Goal: Information Seeking & Learning: Learn about a topic

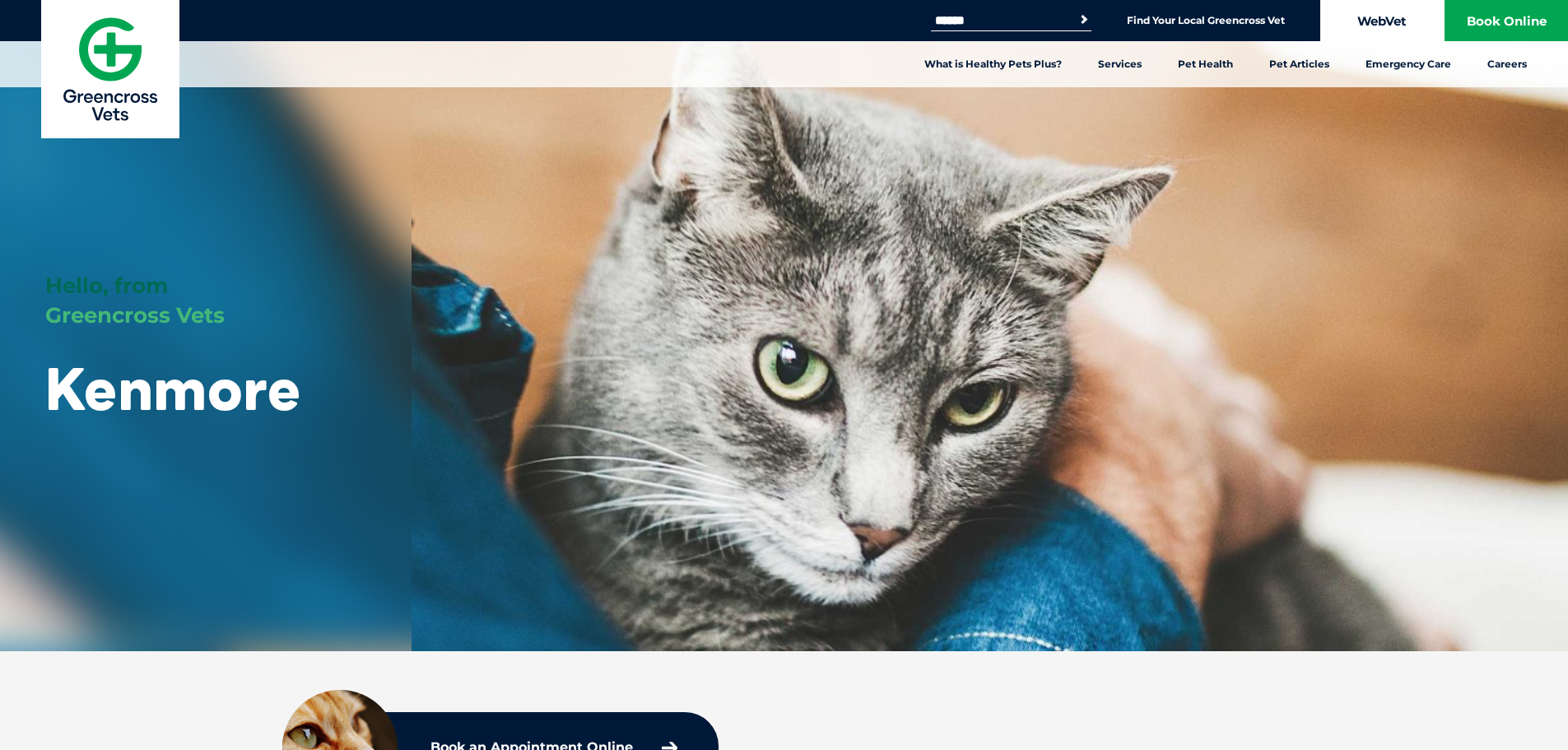
click at [1390, 26] on link "WebVet" at bounding box center [1382, 20] width 124 height 41
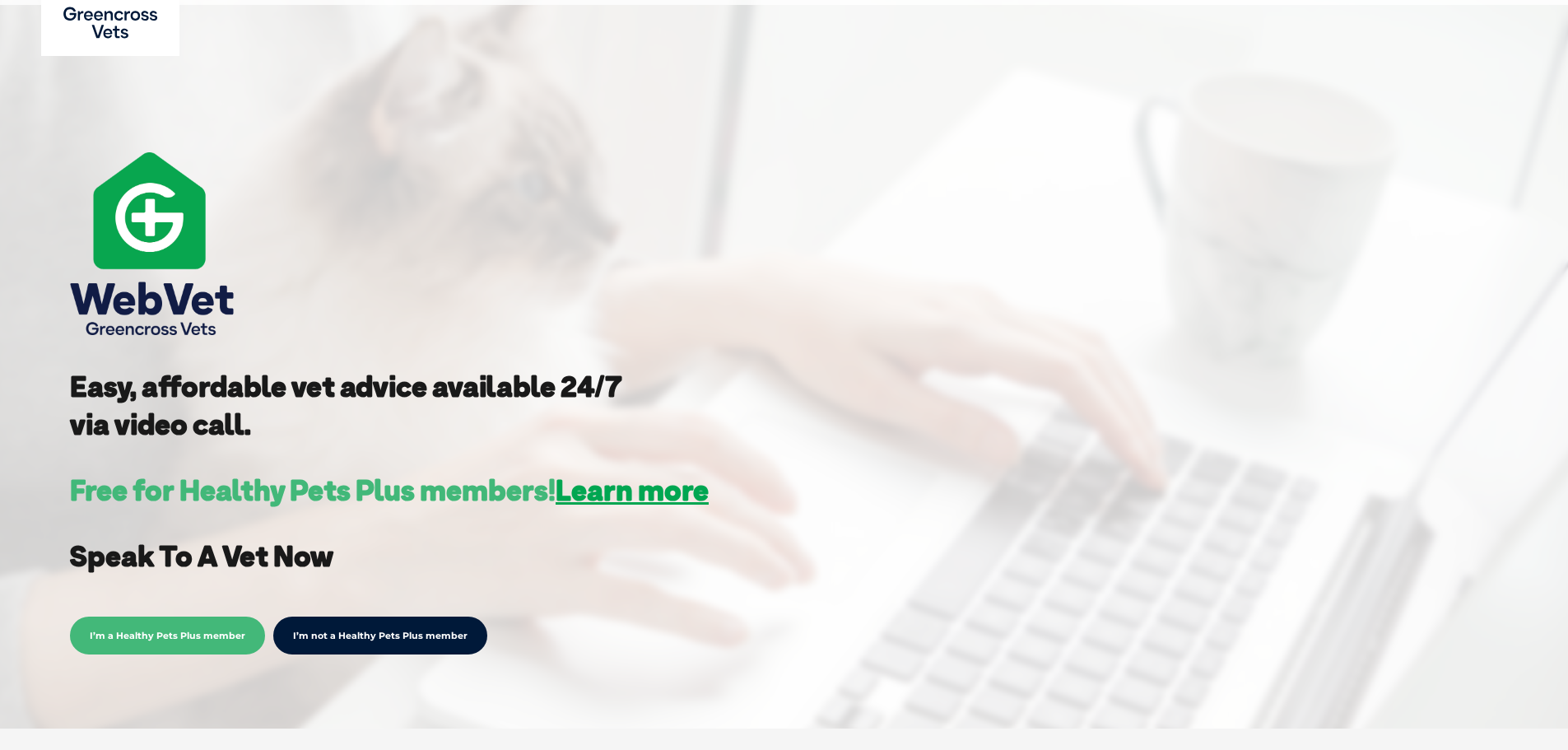
scroll to position [165, 0]
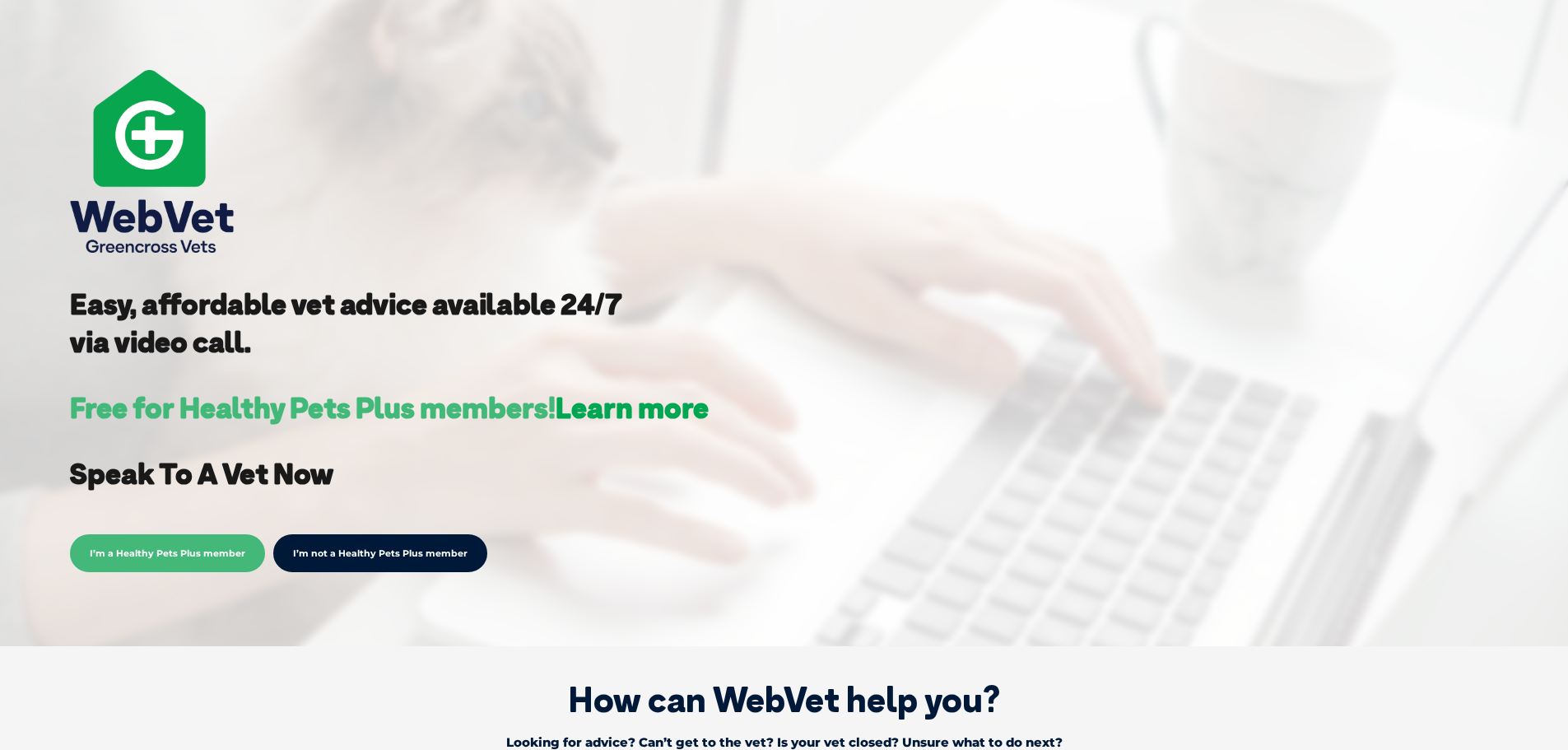
click at [652, 407] on link "Learn more" at bounding box center [633, 407] width 153 height 36
click at [180, 553] on span "I’m a Healthy Pets Plus member" at bounding box center [168, 553] width 196 height 38
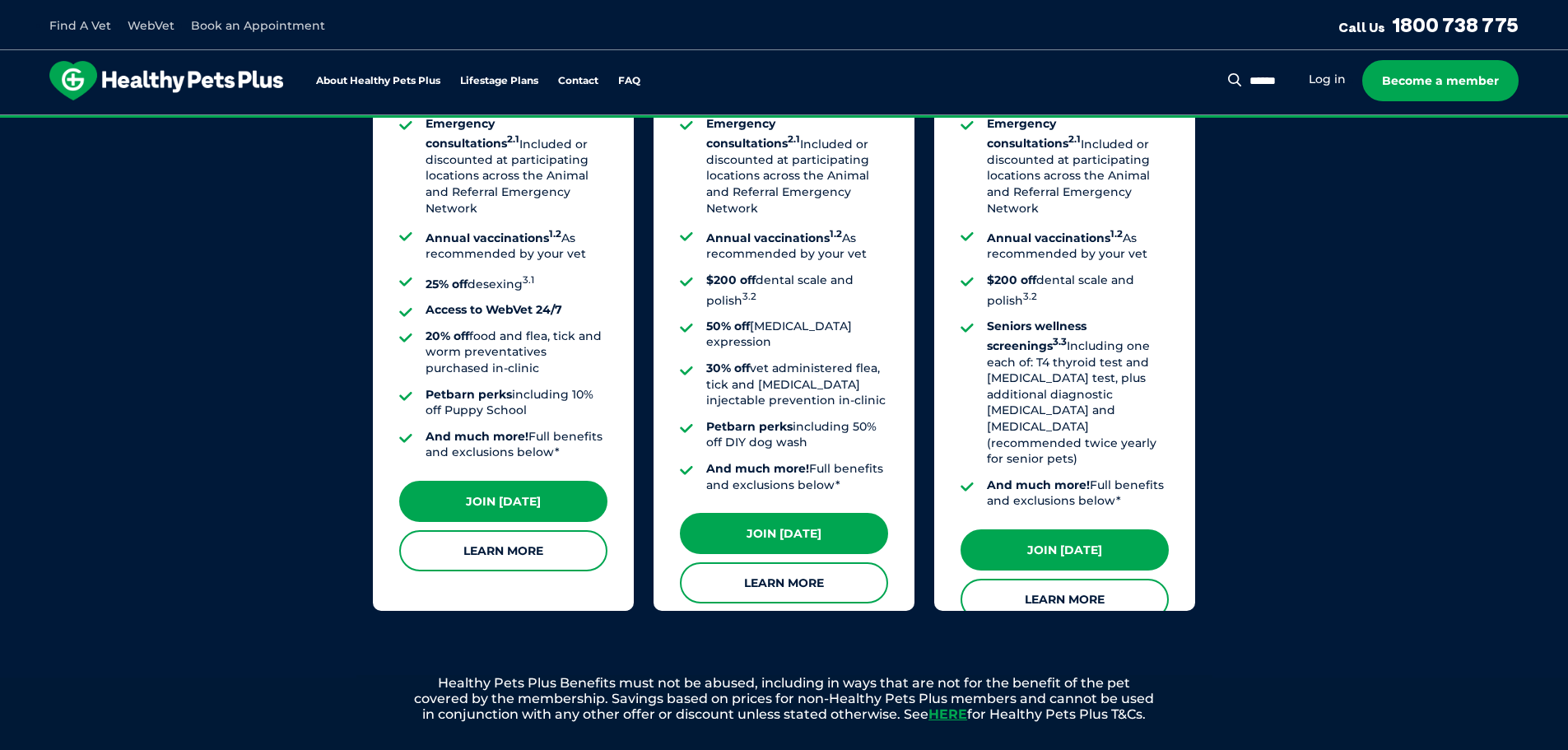
scroll to position [1481, 0]
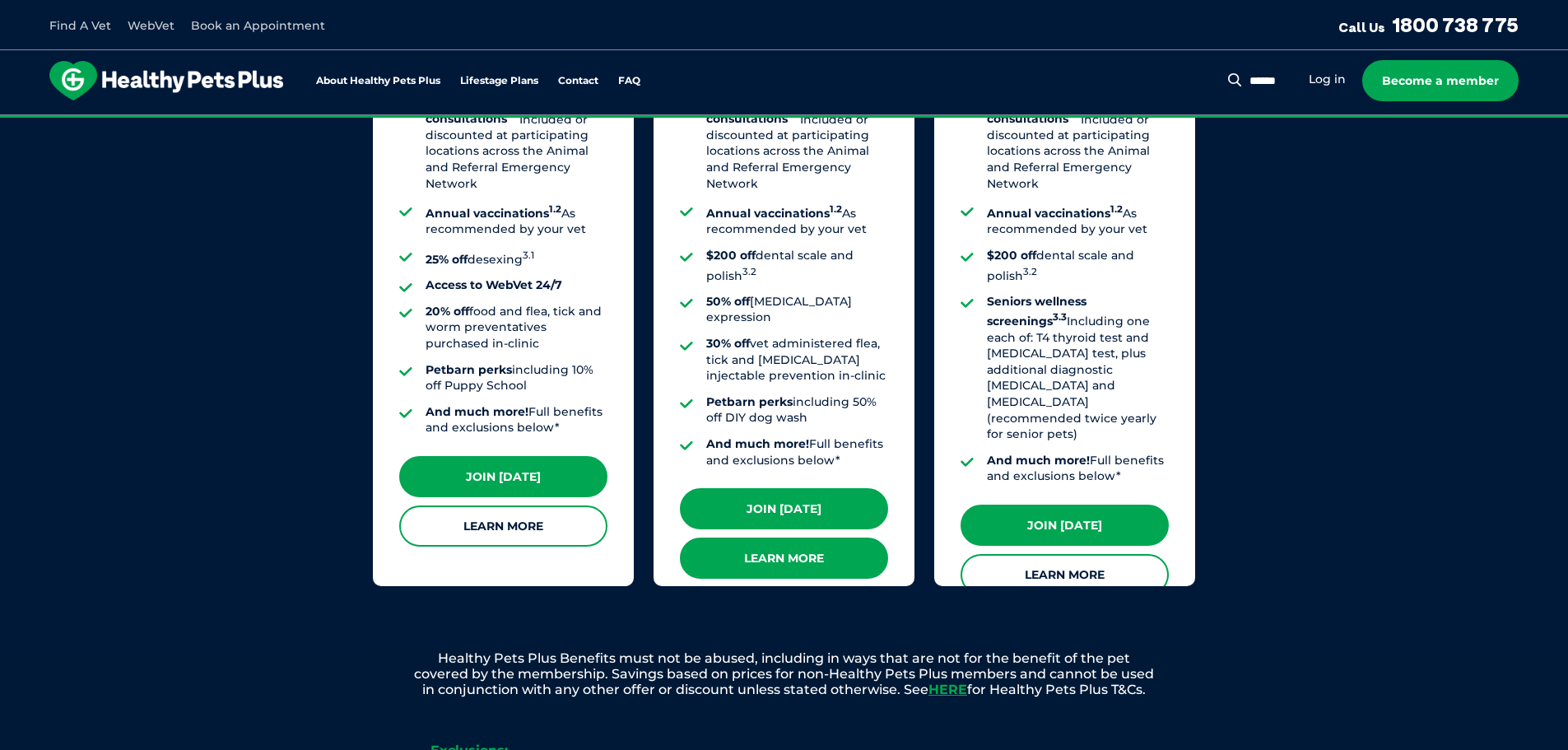
click at [753, 537] on link "Learn More" at bounding box center [784, 557] width 208 height 41
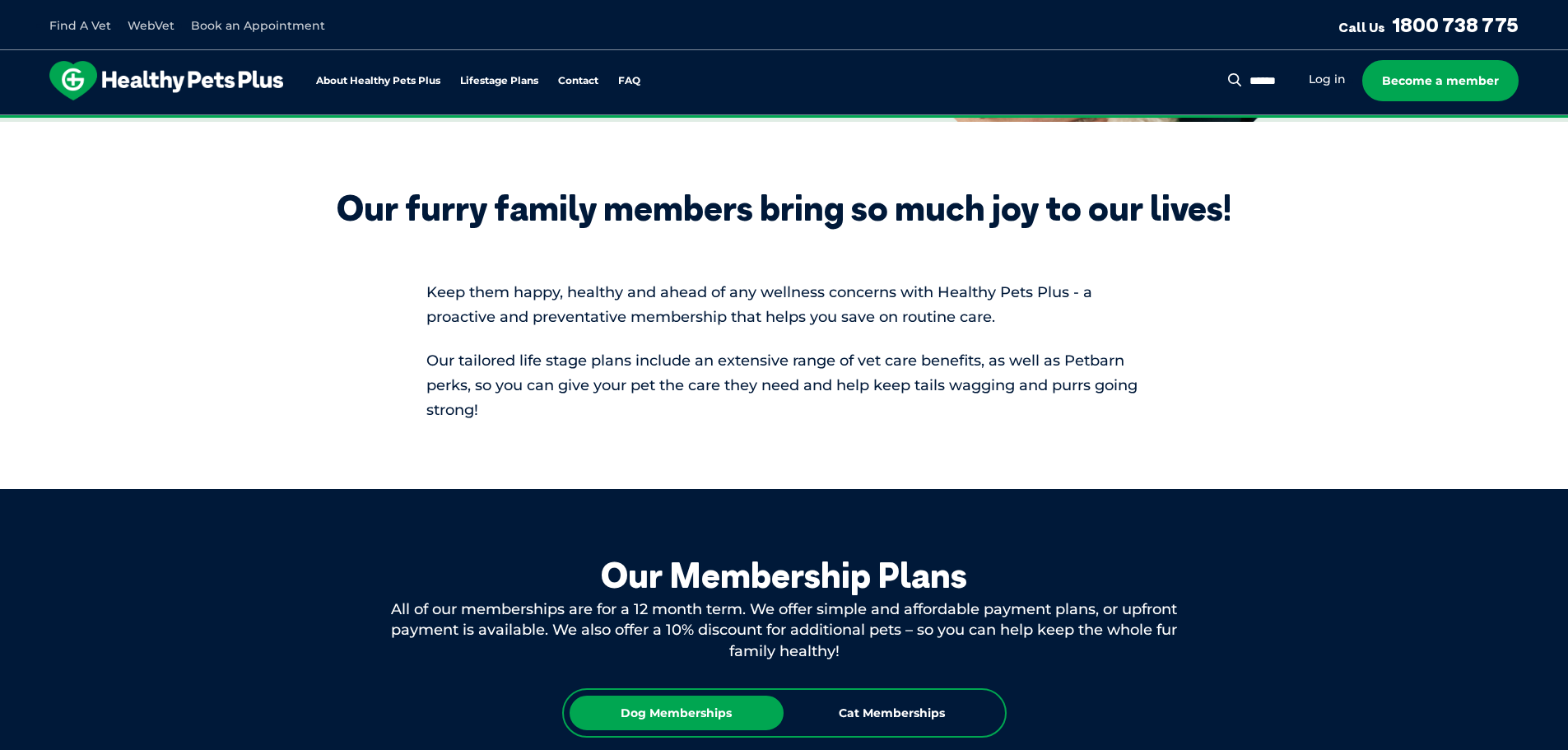
scroll to position [0, 0]
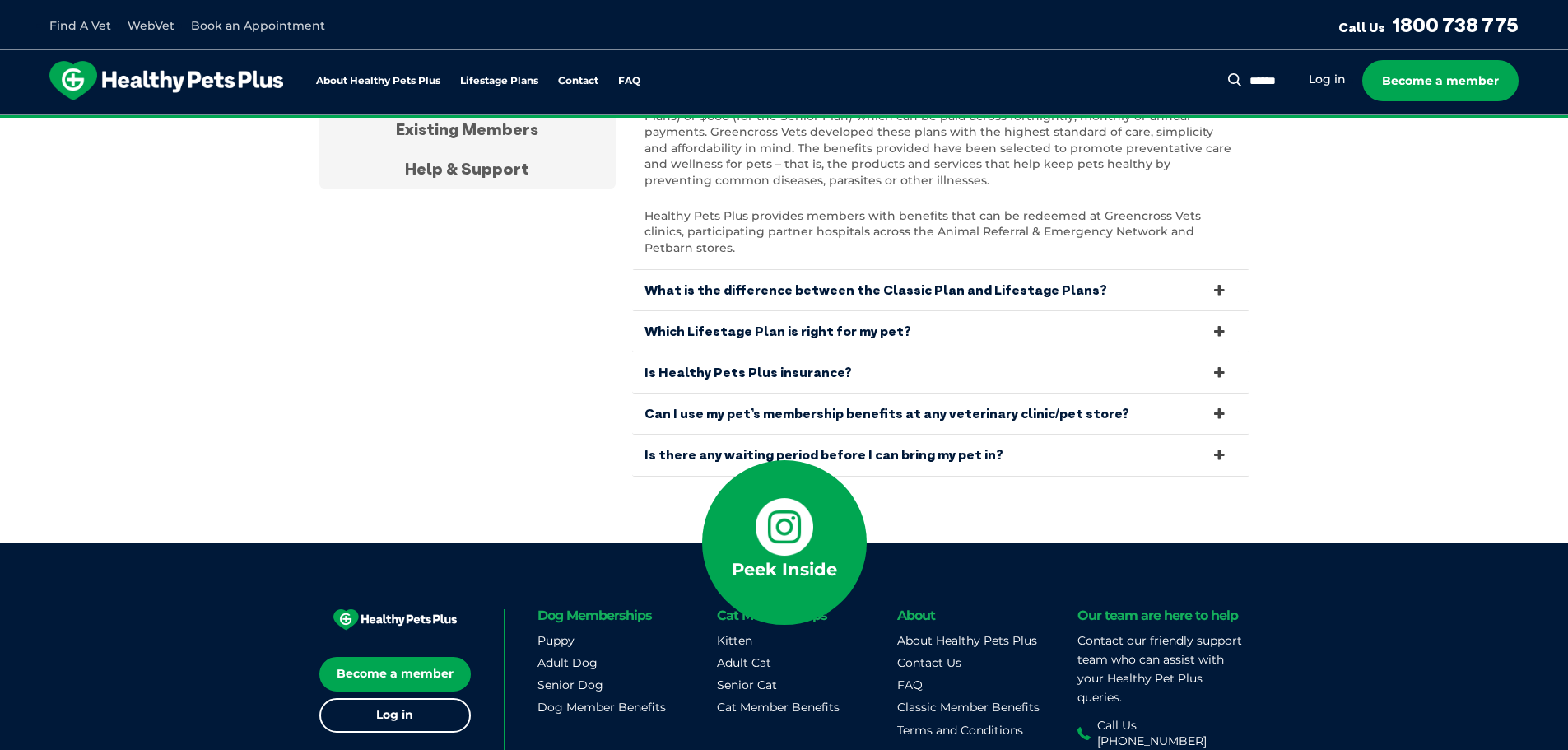
scroll to position [5716, 0]
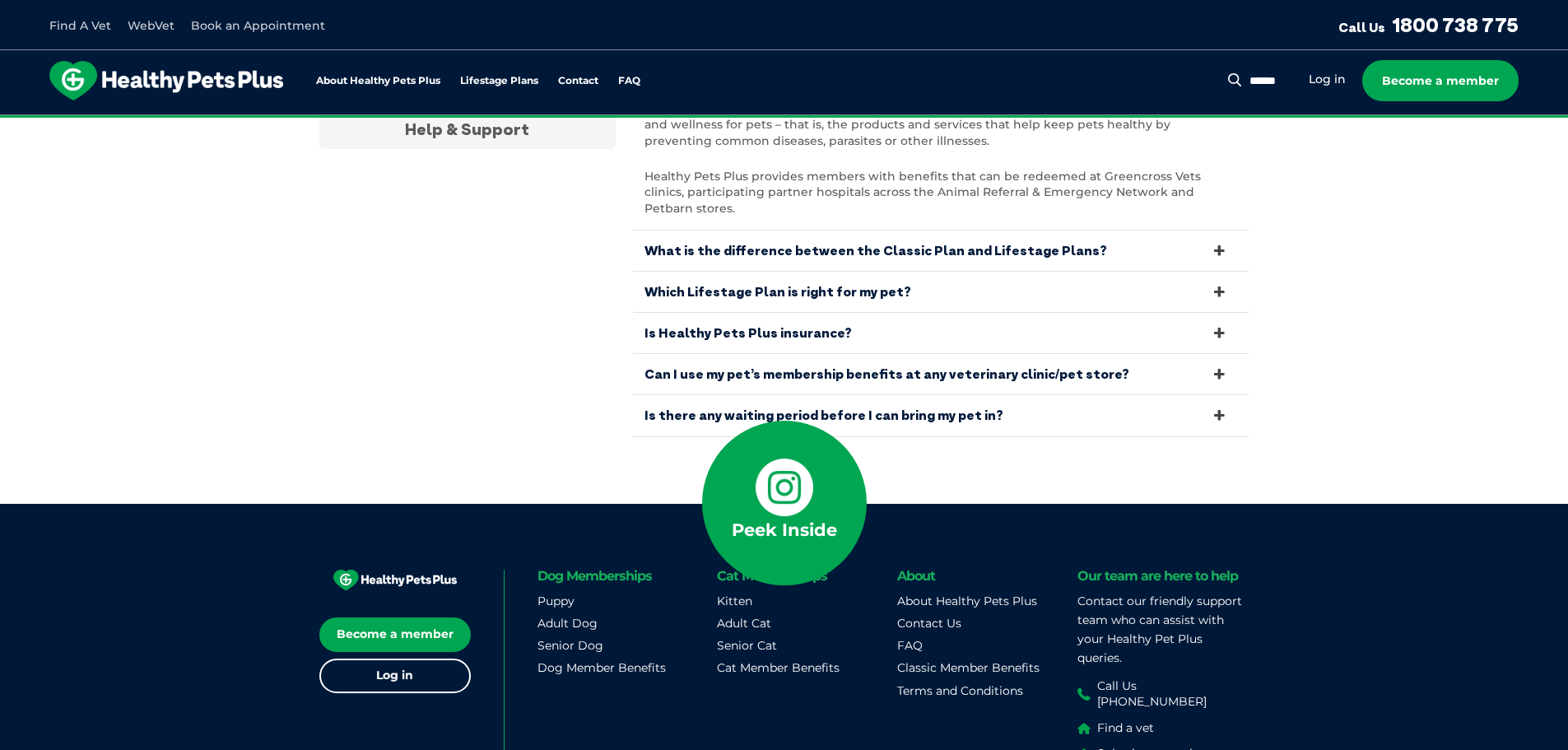
click at [163, 79] on img at bounding box center [167, 80] width 234 height 39
